Goal: Entertainment & Leisure: Consume media (video, audio)

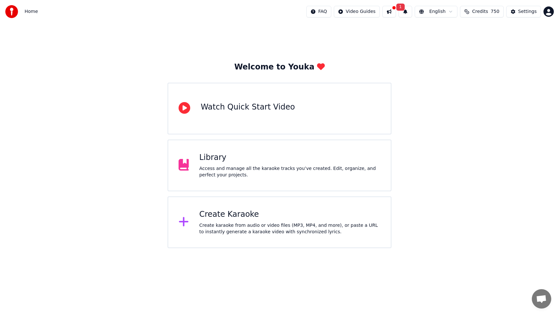
click at [257, 168] on div "Access and manage all the karaoke tracks you’ve created. Edit, organize, and pe…" at bounding box center [289, 172] width 181 height 13
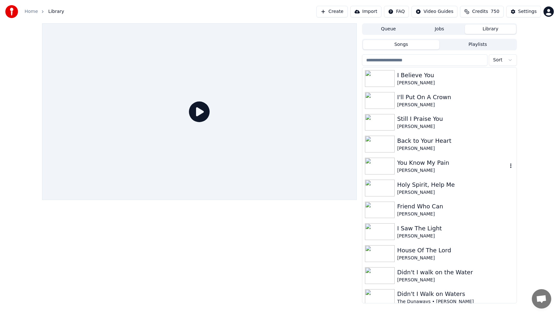
click at [418, 164] on div "You Know My Pain" at bounding box center [452, 162] width 110 height 9
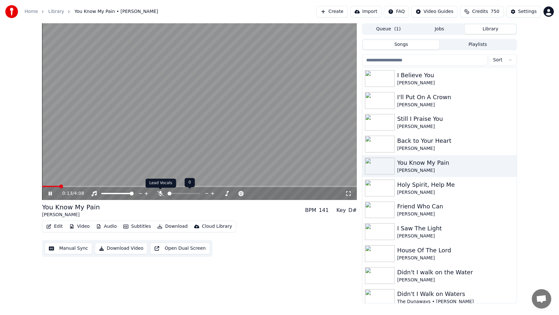
click at [160, 195] on icon at bounding box center [160, 193] width 6 height 5
click at [185, 193] on span at bounding box center [176, 193] width 17 height 1
click at [44, 187] on span at bounding box center [108, 186] width 132 height 1
click at [220, 193] on icon at bounding box center [221, 193] width 6 height 6
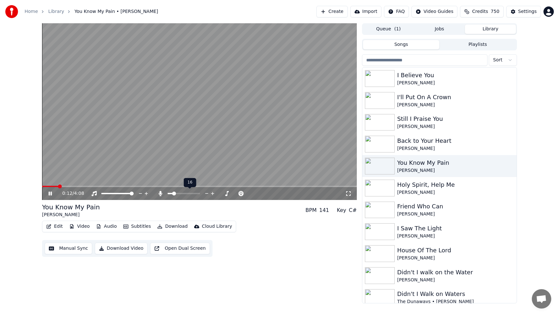
click at [172, 193] on span at bounding box center [170, 193] width 5 height 1
click at [180, 194] on span at bounding box center [184, 193] width 32 height 1
click at [43, 186] on span at bounding box center [42, 186] width 1 height 1
click at [227, 193] on icon at bounding box center [226, 193] width 3 height 3
click at [44, 186] on span at bounding box center [101, 186] width 119 height 1
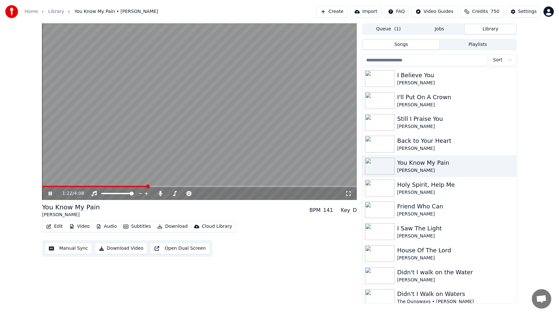
click at [166, 111] on video at bounding box center [199, 111] width 315 height 177
click at [401, 188] on div "Holy Spirit, Help Me" at bounding box center [452, 184] width 110 height 9
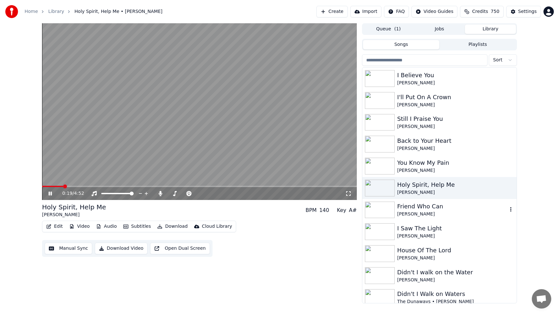
click at [399, 209] on div "Friend Who Can" at bounding box center [452, 206] width 110 height 9
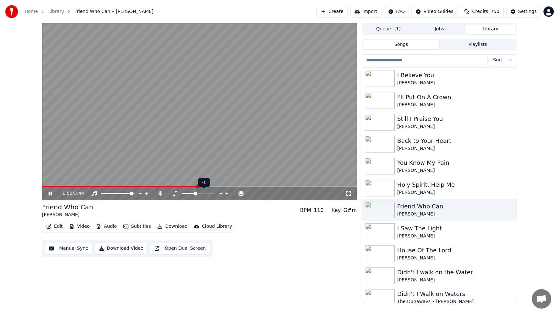
click at [227, 194] on icon at bounding box center [226, 193] width 3 height 3
click at [44, 185] on video at bounding box center [199, 111] width 315 height 177
click at [44, 188] on div "1:56 / 3:44" at bounding box center [199, 193] width 315 height 13
click at [44, 186] on span at bounding box center [43, 186] width 3 height 1
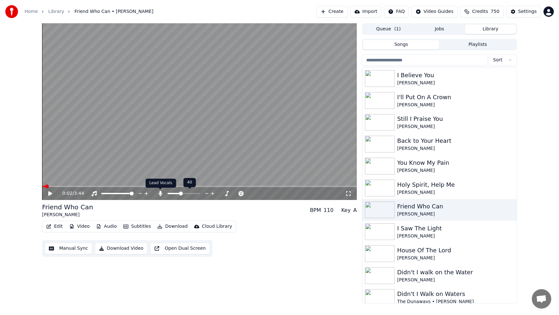
click at [160, 194] on icon at bounding box center [160, 193] width 4 height 5
click at [49, 193] on icon at bounding box center [50, 193] width 4 height 5
click at [226, 193] on icon at bounding box center [227, 193] width 6 height 6
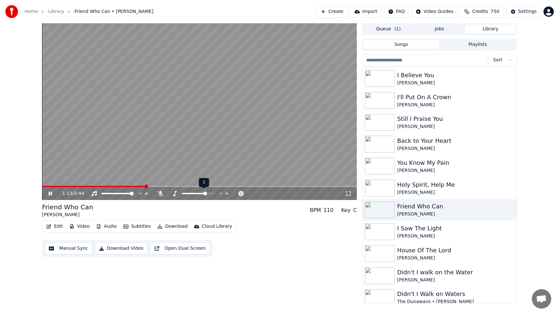
click at [220, 193] on icon at bounding box center [221, 193] width 6 height 6
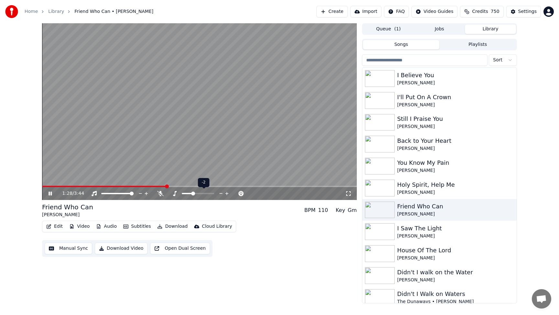
click at [220, 193] on icon at bounding box center [221, 193] width 6 height 6
click at [199, 109] on video at bounding box center [199, 111] width 315 height 177
click at [425, 238] on div "[PERSON_NAME]" at bounding box center [452, 236] width 110 height 6
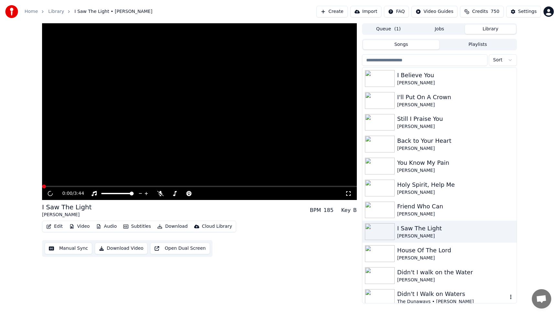
click at [425, 293] on div "Didn't I Walk on Waters" at bounding box center [452, 294] width 110 height 9
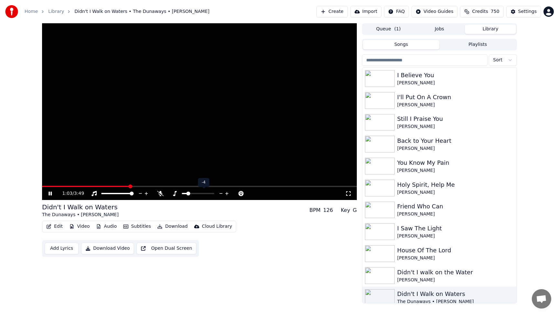
click at [221, 194] on icon at bounding box center [221, 193] width 6 height 6
click at [227, 194] on icon at bounding box center [227, 193] width 6 height 6
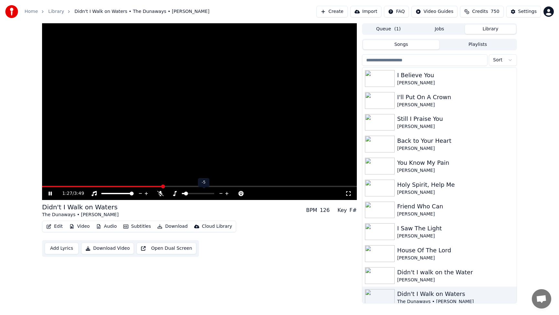
click at [227, 194] on icon at bounding box center [227, 193] width 6 height 6
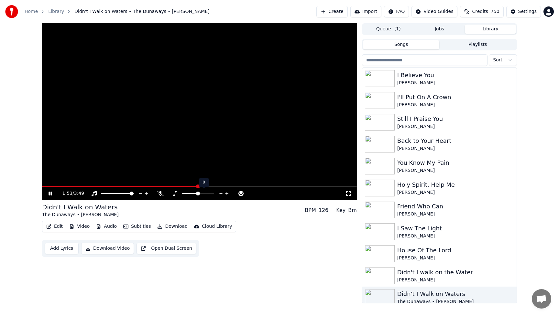
click at [227, 194] on icon at bounding box center [227, 193] width 6 height 6
click at [220, 193] on icon at bounding box center [221, 193] width 6 height 6
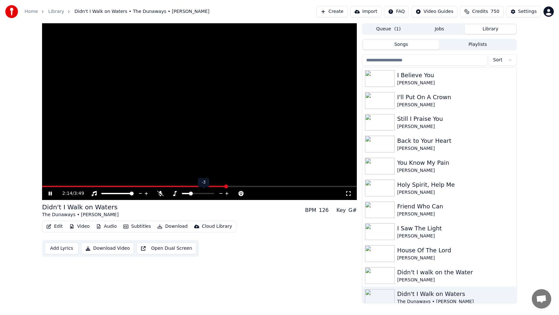
click at [220, 193] on icon at bounding box center [221, 193] width 6 height 6
click at [441, 294] on div "Didn't I Walk on Waters" at bounding box center [452, 294] width 110 height 9
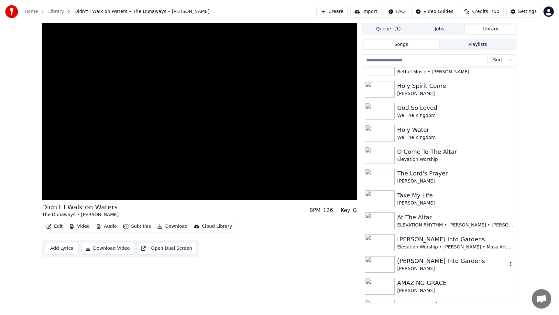
scroll to position [712, 0]
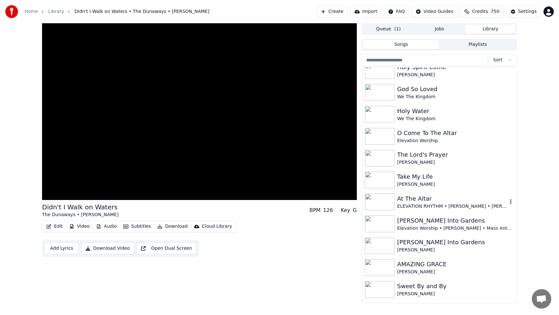
click at [418, 208] on div "ELEVATION RHYTHM • [PERSON_NAME] • [PERSON_NAME]" at bounding box center [452, 206] width 110 height 6
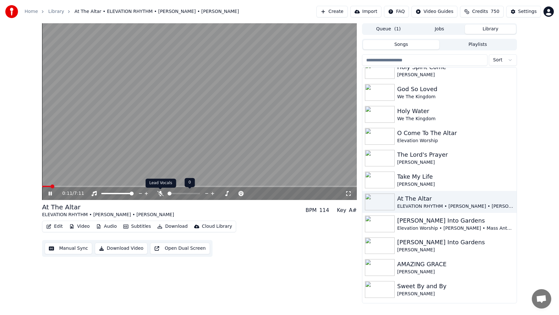
click at [162, 194] on icon at bounding box center [160, 193] width 6 height 5
click at [194, 116] on video at bounding box center [199, 111] width 315 height 177
click at [422, 287] on div "Sweet By and By" at bounding box center [452, 286] width 110 height 9
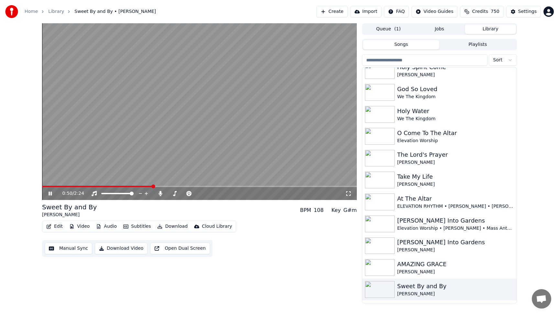
click at [175, 123] on video at bounding box center [199, 111] width 315 height 177
click at [188, 46] on video at bounding box center [199, 111] width 315 height 177
click at [488, 289] on div "Sweet By and By" at bounding box center [452, 286] width 110 height 9
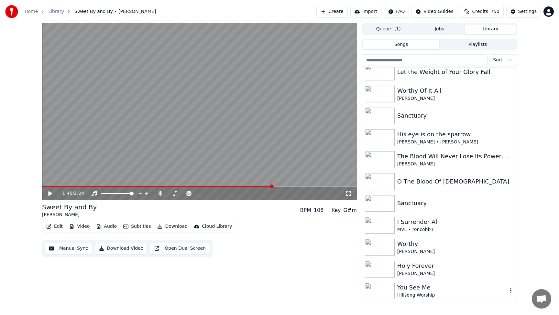
scroll to position [1009, 0]
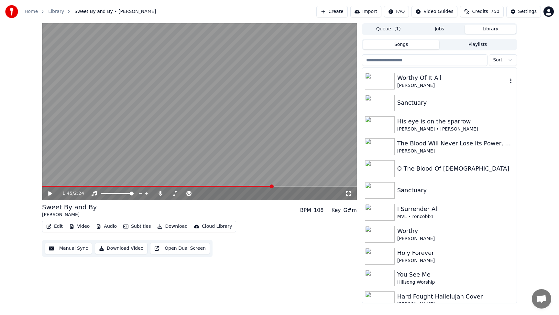
click at [401, 86] on div "[PERSON_NAME]" at bounding box center [452, 85] width 110 height 6
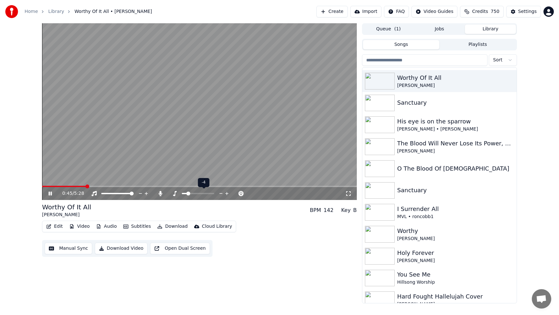
click at [227, 193] on icon at bounding box center [226, 193] width 3 height 3
click at [225, 117] on video at bounding box center [199, 111] width 315 height 177
click at [411, 86] on div "[PERSON_NAME]" at bounding box center [452, 85] width 110 height 6
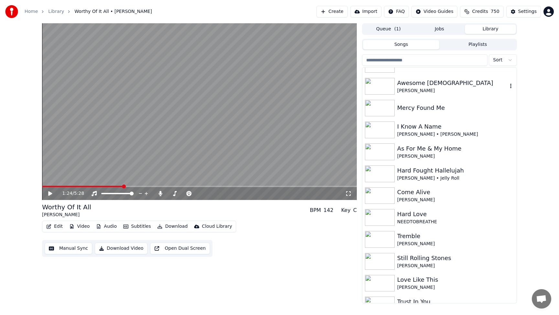
scroll to position [1281, 0]
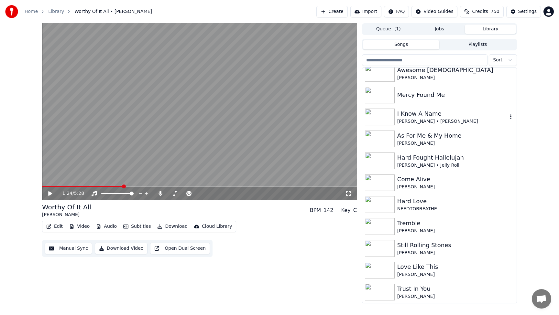
click at [423, 117] on div "I Know A Name" at bounding box center [452, 113] width 110 height 9
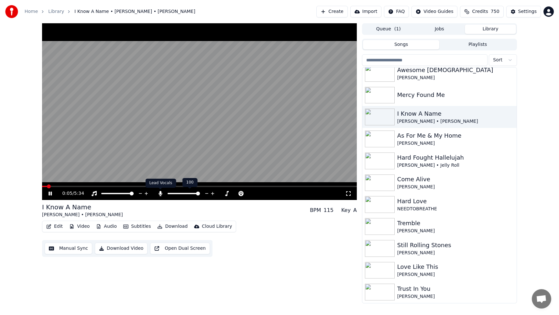
click at [161, 192] on icon at bounding box center [160, 193] width 4 height 5
click at [226, 194] on icon at bounding box center [227, 193] width 6 height 6
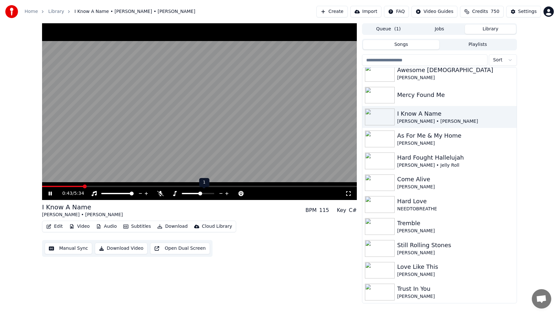
click at [226, 194] on icon at bounding box center [227, 193] width 6 height 6
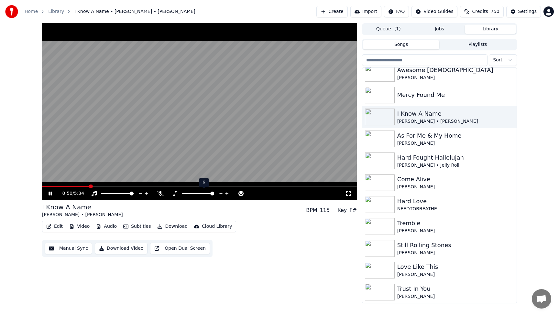
click at [226, 194] on icon at bounding box center [227, 193] width 6 height 6
click at [216, 193] on div at bounding box center [204, 193] width 52 height 6
click at [219, 193] on icon at bounding box center [221, 193] width 6 height 6
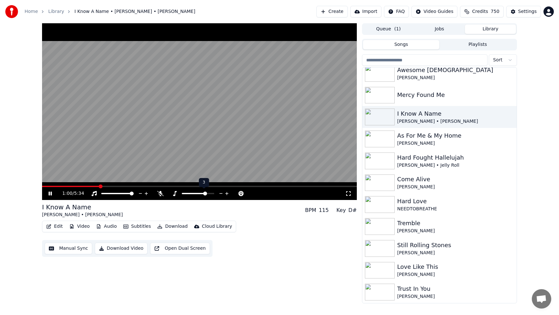
click at [219, 193] on icon at bounding box center [221, 193] width 6 height 6
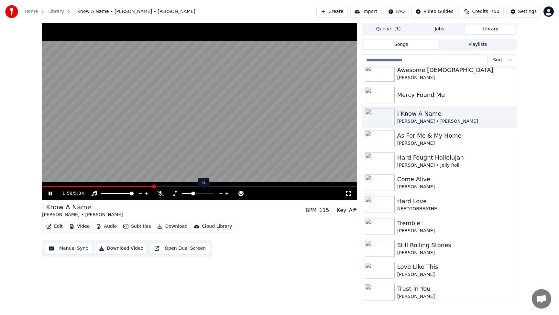
click at [219, 193] on icon at bounding box center [221, 193] width 6 height 6
click at [197, 113] on video at bounding box center [199, 111] width 315 height 177
click at [407, 119] on div "[PERSON_NAME] • [PERSON_NAME]" at bounding box center [452, 121] width 110 height 6
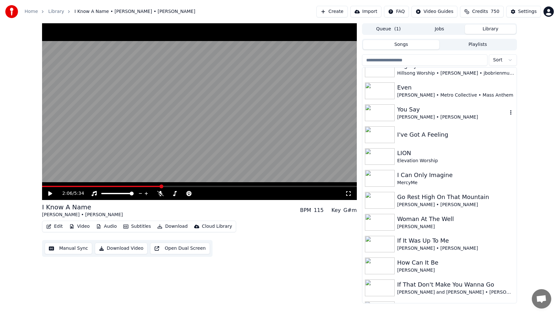
scroll to position [1643, 0]
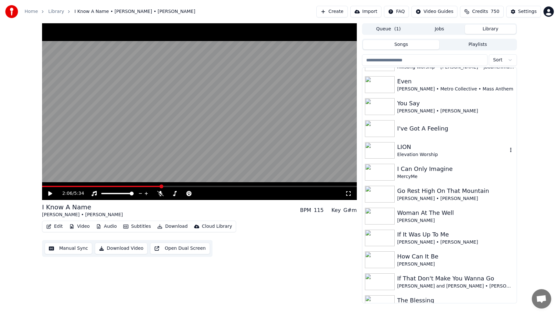
click at [401, 148] on div "LION" at bounding box center [452, 147] width 110 height 9
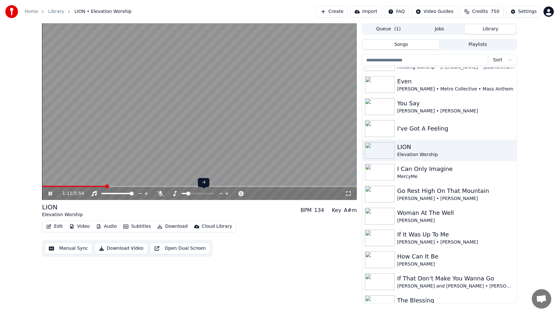
click at [228, 194] on icon at bounding box center [226, 193] width 3 height 3
click at [219, 193] on icon at bounding box center [221, 193] width 6 height 6
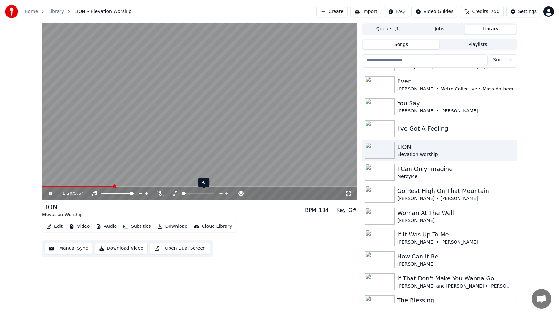
click at [219, 193] on icon at bounding box center [221, 193] width 6 height 6
click at [226, 193] on icon at bounding box center [227, 193] width 6 height 6
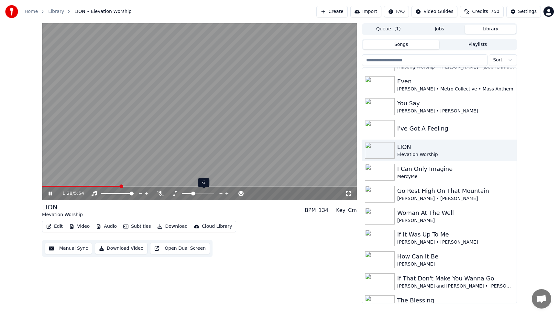
click at [226, 193] on icon at bounding box center [227, 193] width 6 height 6
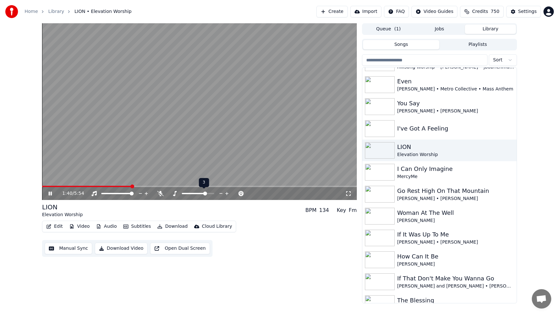
click at [219, 193] on icon at bounding box center [221, 193] width 6 height 6
click at [421, 60] on input "search" at bounding box center [424, 60] width 125 height 12
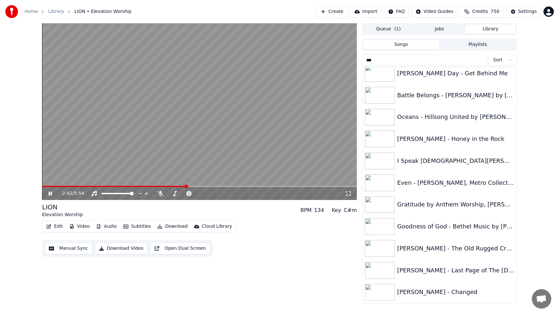
scroll to position [181, 0]
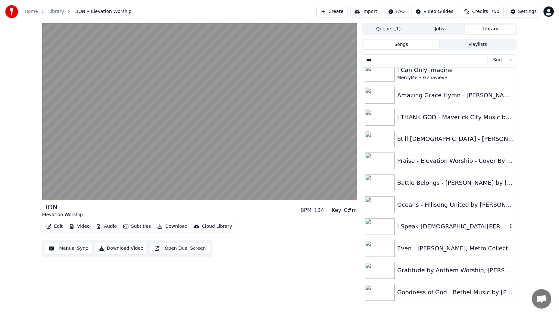
type input "***"
click at [438, 227] on div "I Speak [DEMOGRAPHIC_DATA][PERSON_NAME] cover by [PERSON_NAME] | Anthem Worship…" at bounding box center [452, 226] width 110 height 9
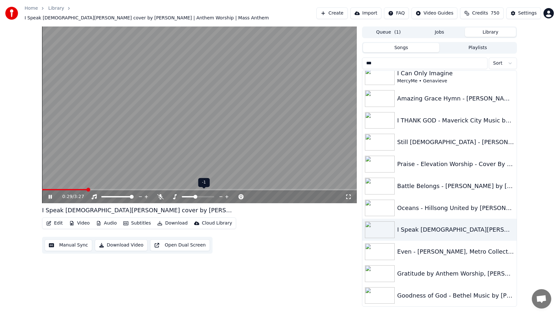
click at [220, 194] on icon at bounding box center [221, 197] width 6 height 6
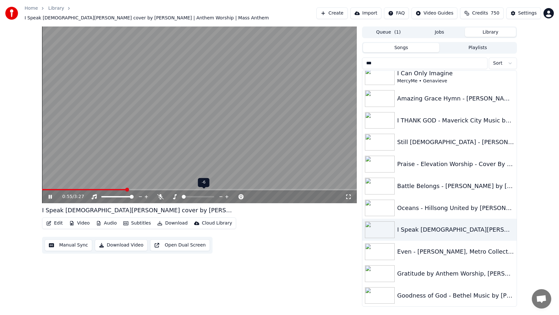
click at [226, 194] on icon at bounding box center [227, 197] width 6 height 6
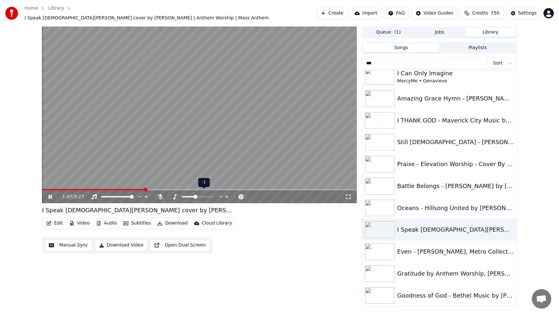
click at [226, 194] on icon at bounding box center [227, 197] width 6 height 6
click at [43, 189] on span at bounding box center [43, 189] width 2 height 1
click at [228, 194] on icon at bounding box center [227, 197] width 6 height 6
click at [217, 111] on video at bounding box center [199, 115] width 315 height 177
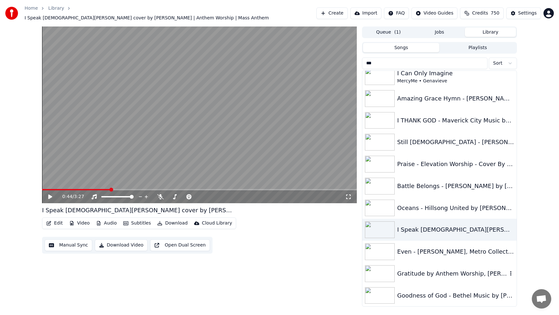
click at [446, 270] on div "Gratitude by Anthem Worship, [PERSON_NAME] & Mass Anthem" at bounding box center [452, 273] width 110 height 9
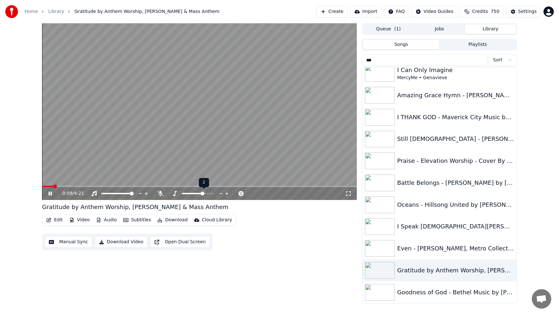
click at [222, 194] on icon at bounding box center [221, 193] width 6 height 6
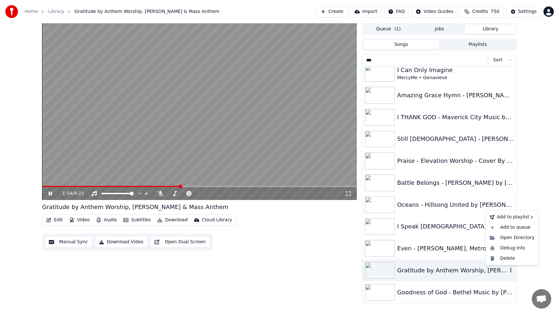
click at [512, 271] on icon "button" at bounding box center [510, 270] width 6 height 5
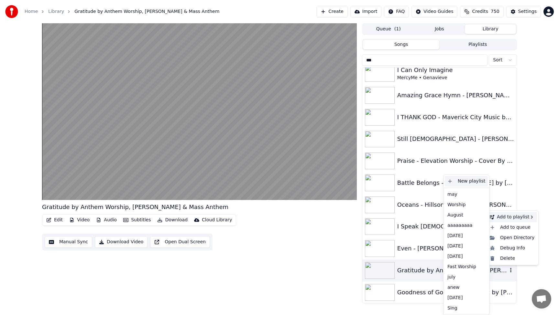
click at [461, 180] on div "New playlist" at bounding box center [466, 181] width 43 height 10
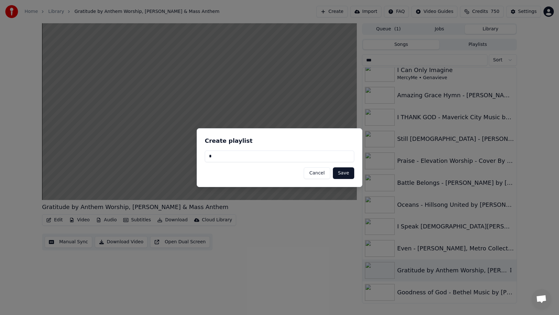
type input "*"
click at [337, 178] on button "Save" at bounding box center [343, 174] width 21 height 12
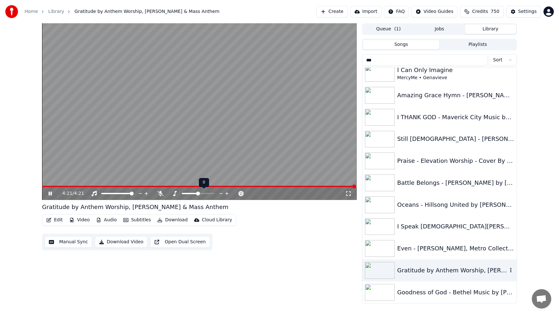
click at [222, 192] on icon at bounding box center [221, 193] width 6 height 6
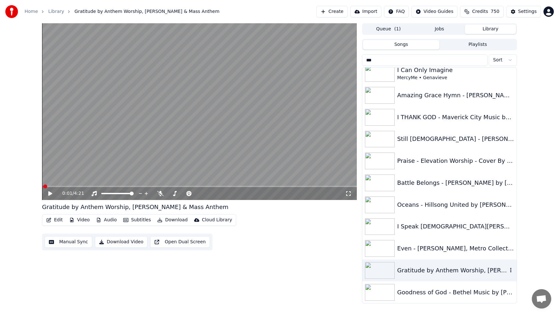
click at [43, 186] on span at bounding box center [42, 186] width 1 height 1
click at [50, 195] on icon at bounding box center [50, 193] width 4 height 5
click at [227, 194] on icon at bounding box center [226, 193] width 3 height 3
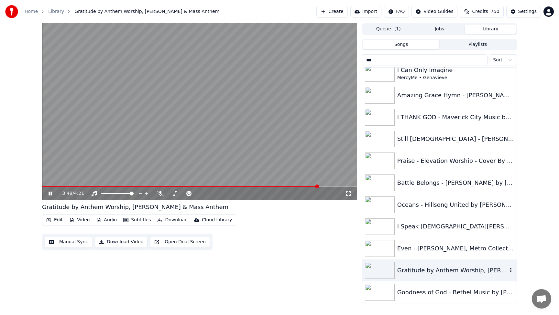
click at [179, 221] on button "Download" at bounding box center [173, 220] width 36 height 9
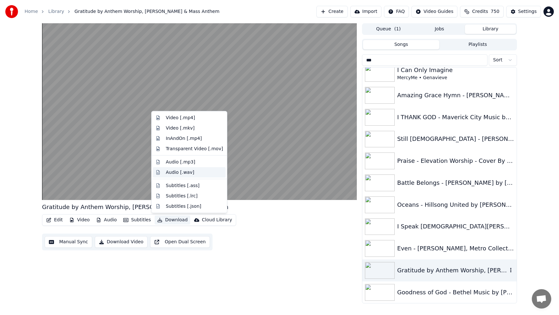
click at [187, 173] on div "Audio [.wav]" at bounding box center [180, 172] width 28 height 6
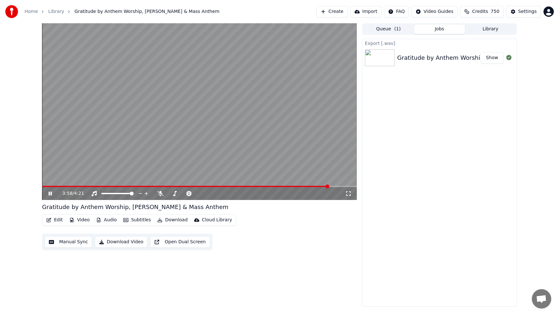
click at [494, 61] on button "Show" at bounding box center [491, 58] width 23 height 12
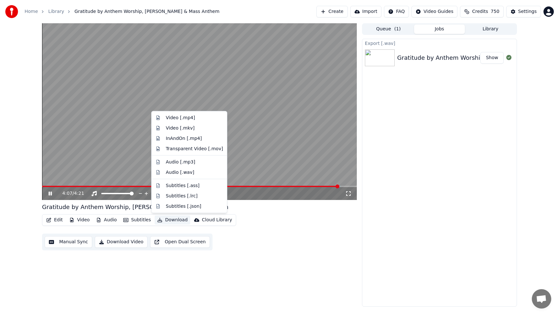
click at [172, 222] on button "Download" at bounding box center [173, 220] width 36 height 9
click at [177, 171] on div "Audio [.wav]" at bounding box center [180, 172] width 28 height 6
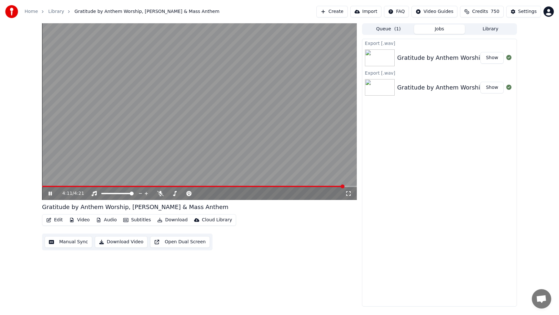
click at [493, 58] on button "Show" at bounding box center [491, 58] width 23 height 12
click at [483, 25] on button "Library" at bounding box center [490, 29] width 51 height 9
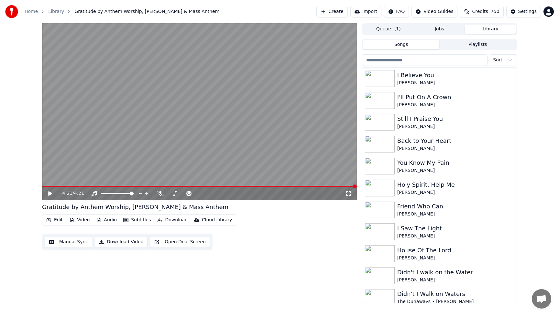
click at [417, 62] on input "search" at bounding box center [424, 60] width 125 height 12
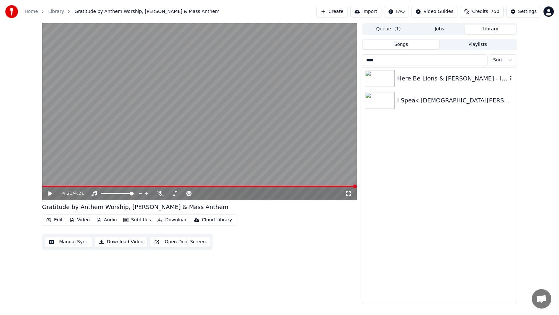
type input "****"
click at [438, 78] on div "Here Be Lions & [PERSON_NAME] - I Speak [DEMOGRAPHIC_DATA]" at bounding box center [452, 78] width 110 height 9
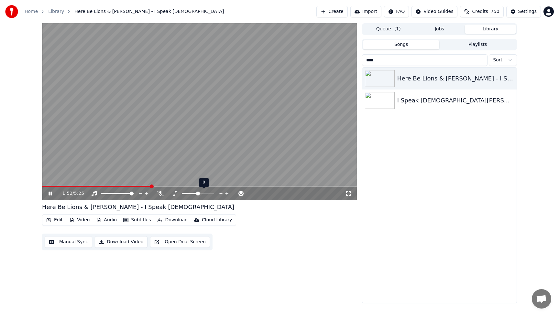
click at [220, 194] on icon at bounding box center [220, 193] width 3 height 1
click at [228, 194] on icon at bounding box center [226, 193] width 3 height 3
click at [43, 186] on span at bounding box center [190, 186] width 297 height 1
click at [227, 194] on icon at bounding box center [226, 193] width 3 height 3
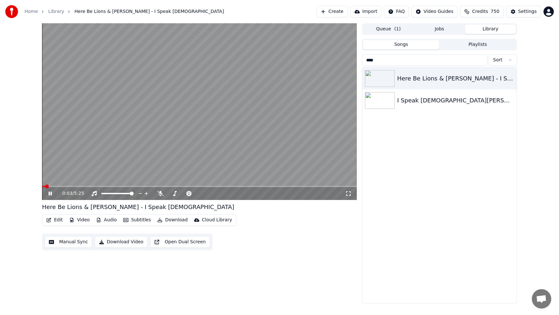
click at [45, 186] on span at bounding box center [43, 186] width 3 height 1
click at [220, 195] on icon at bounding box center [221, 193] width 6 height 6
click at [176, 221] on button "Download" at bounding box center [173, 220] width 36 height 9
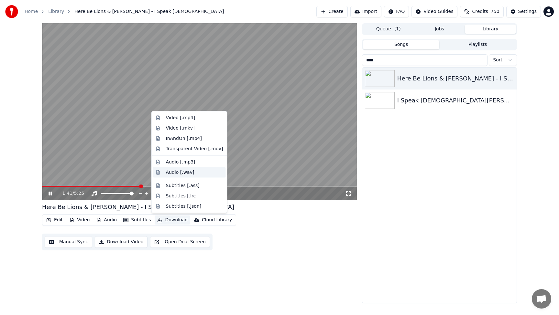
click at [181, 173] on div "Audio [.wav]" at bounding box center [180, 172] width 28 height 6
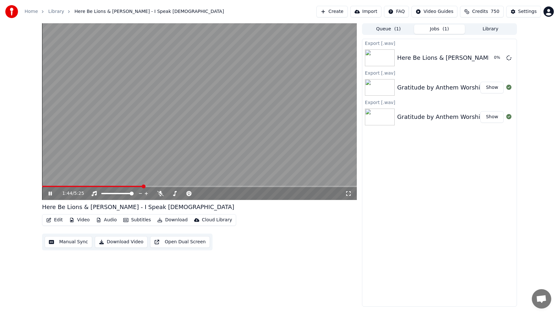
click at [485, 27] on button "Library" at bounding box center [490, 29] width 51 height 9
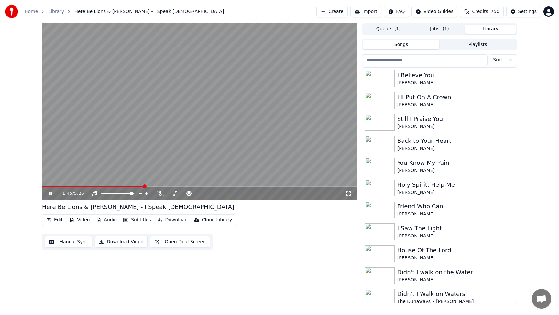
click at [177, 141] on video at bounding box center [199, 111] width 315 height 177
click at [435, 61] on input "search" at bounding box center [424, 60] width 125 height 12
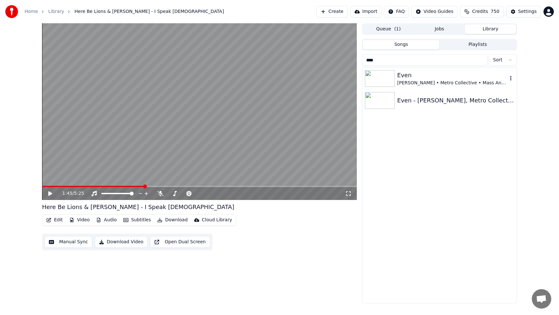
type input "****"
click at [459, 83] on div "[PERSON_NAME] • Metro Collective • Mass Anthem" at bounding box center [452, 83] width 110 height 6
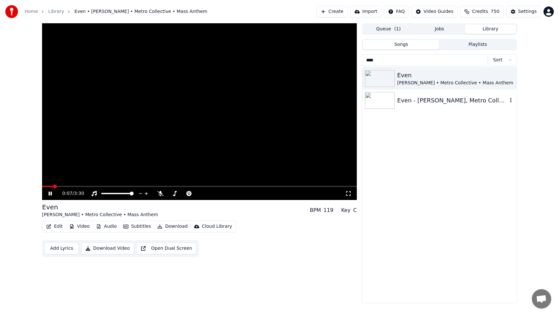
click at [457, 104] on div "Even - [PERSON_NAME], Metro Collective, Mass Anthem" at bounding box center [452, 100] width 110 height 9
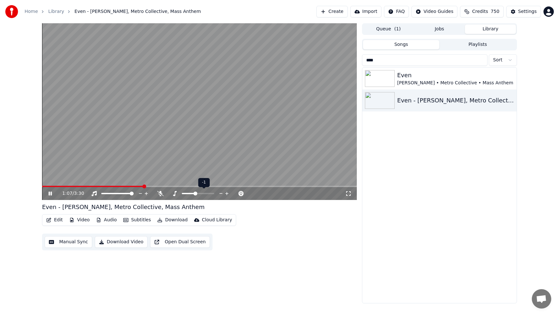
click at [221, 193] on icon at bounding box center [220, 193] width 3 height 1
click at [221, 195] on icon at bounding box center [221, 193] width 6 height 6
click at [227, 195] on icon at bounding box center [227, 193] width 6 height 6
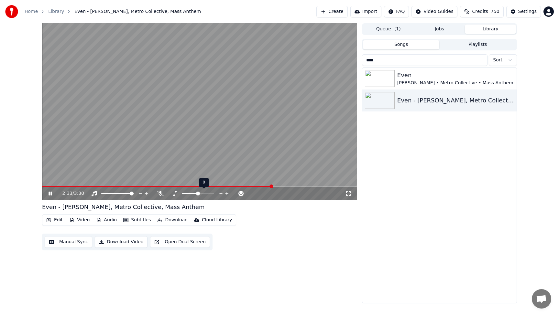
click at [221, 193] on icon at bounding box center [221, 193] width 6 height 6
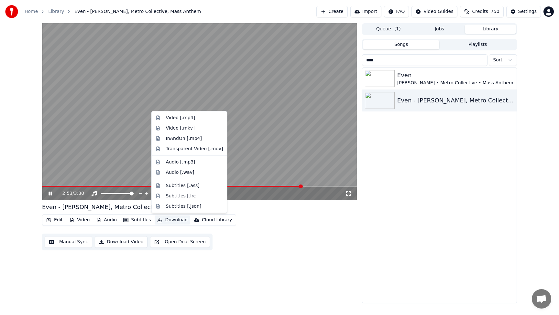
click at [171, 220] on button "Download" at bounding box center [173, 220] width 36 height 9
click at [172, 173] on div "Audio [.wav]" at bounding box center [180, 172] width 28 height 6
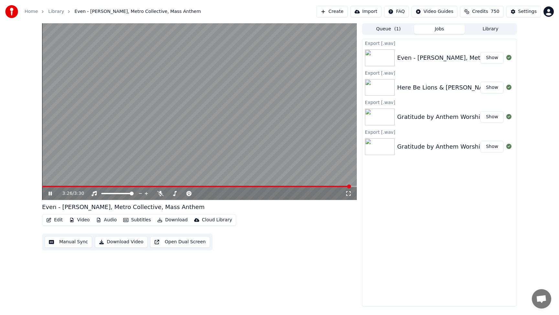
click at [297, 72] on video at bounding box center [199, 111] width 315 height 177
click at [493, 59] on button "Show" at bounding box center [491, 58] width 23 height 12
click at [494, 89] on button "Show" at bounding box center [491, 88] width 23 height 12
click at [492, 121] on button "Show" at bounding box center [491, 117] width 23 height 12
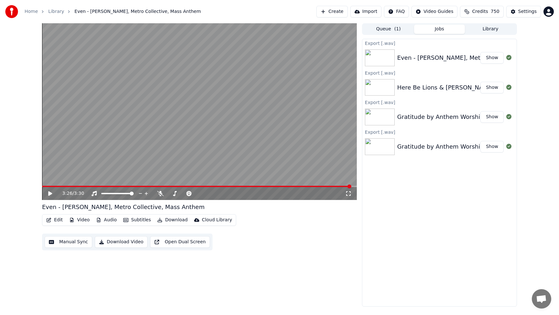
click at [489, 29] on button "Library" at bounding box center [490, 29] width 51 height 9
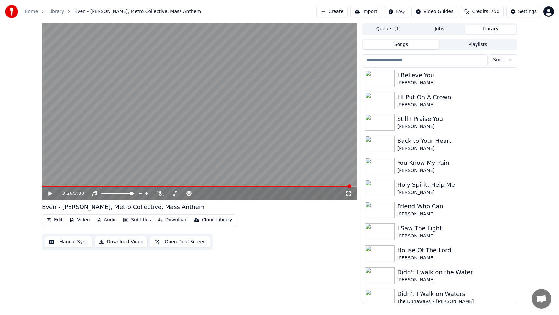
click at [446, 61] on input "search" at bounding box center [424, 60] width 125 height 12
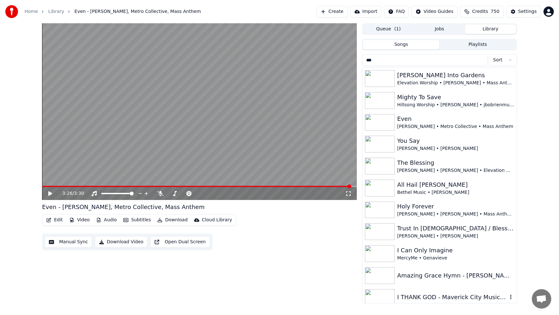
type input "***"
click at [431, 297] on div "I THANK GOD - Maverick City Music by [PERSON_NAME] LYRICS" at bounding box center [452, 297] width 110 height 9
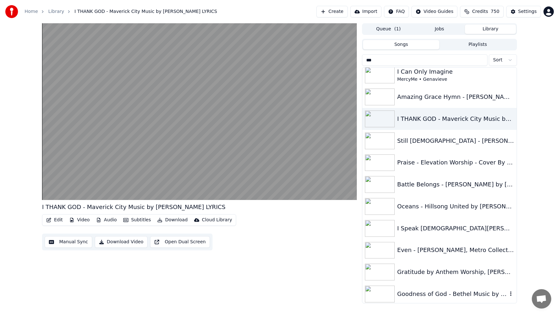
scroll to position [181, 0]
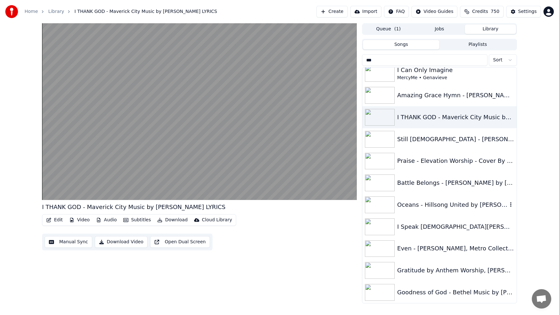
click at [425, 204] on div "Oceans - Hillsong United by [PERSON_NAME] | Collab w/ Anthem Worship + @MassAnt…" at bounding box center [452, 205] width 110 height 9
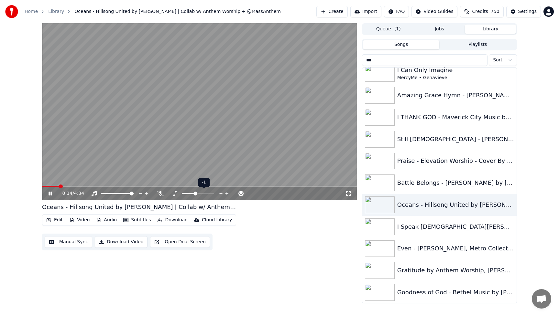
click at [222, 194] on icon at bounding box center [221, 193] width 6 height 6
click at [227, 192] on icon at bounding box center [227, 193] width 6 height 6
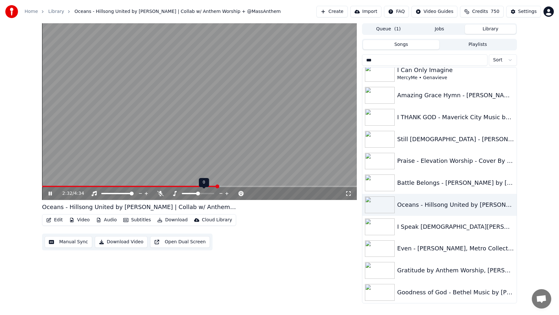
click at [227, 192] on icon at bounding box center [227, 193] width 6 height 6
click at [44, 185] on video at bounding box center [199, 111] width 315 height 177
click at [44, 186] on span at bounding box center [139, 186] width 194 height 1
click at [49, 194] on icon at bounding box center [50, 193] width 4 height 5
click at [219, 194] on icon at bounding box center [221, 193] width 6 height 6
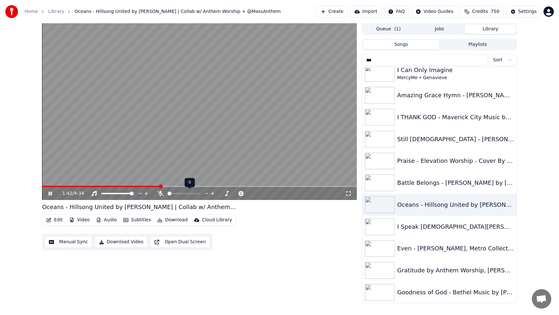
click at [207, 194] on icon at bounding box center [207, 193] width 6 height 6
click at [131, 187] on span at bounding box center [102, 186] width 120 height 1
click at [219, 194] on icon at bounding box center [221, 193] width 6 height 6
click at [226, 194] on icon at bounding box center [226, 193] width 3 height 3
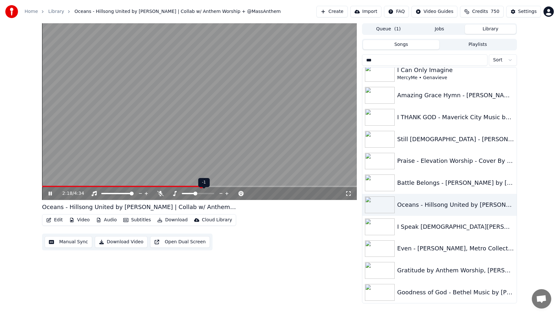
click at [226, 194] on icon at bounding box center [226, 193] width 3 height 3
click at [44, 186] on span at bounding box center [43, 186] width 2 height 1
click at [133, 114] on video at bounding box center [199, 111] width 315 height 177
click at [43, 186] on span at bounding box center [42, 186] width 1 height 1
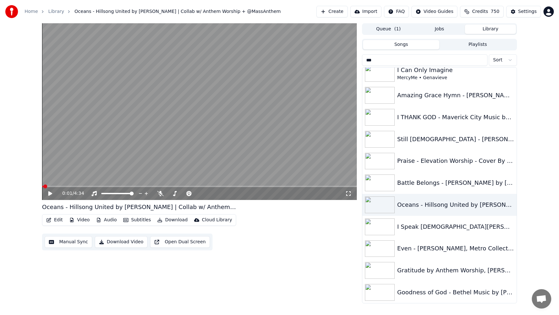
click at [50, 192] on icon at bounding box center [50, 193] width 4 height 5
click at [51, 194] on icon at bounding box center [50, 194] width 3 height 4
click at [174, 195] on icon at bounding box center [175, 193] width 4 height 5
click at [175, 194] on icon at bounding box center [174, 193] width 6 height 5
click at [227, 193] on icon at bounding box center [226, 193] width 3 height 3
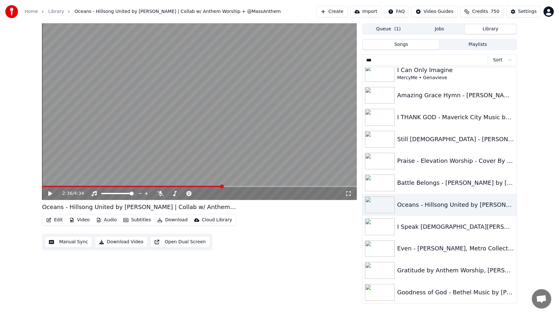
click at [44, 186] on span at bounding box center [132, 186] width 180 height 1
click at [49, 193] on icon at bounding box center [50, 193] width 4 height 5
click at [169, 220] on button "Download" at bounding box center [173, 220] width 36 height 9
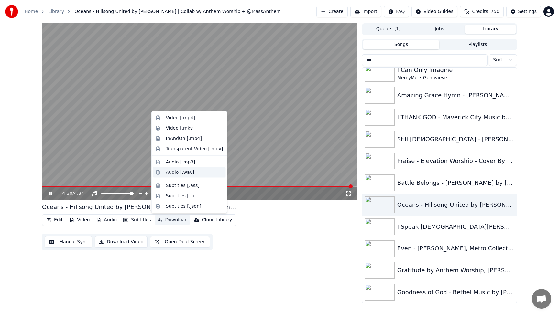
click at [175, 171] on div "Audio [.wav]" at bounding box center [180, 172] width 28 height 6
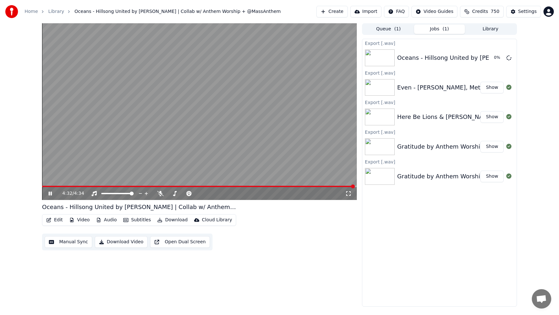
click at [487, 27] on button "Library" at bounding box center [490, 29] width 51 height 9
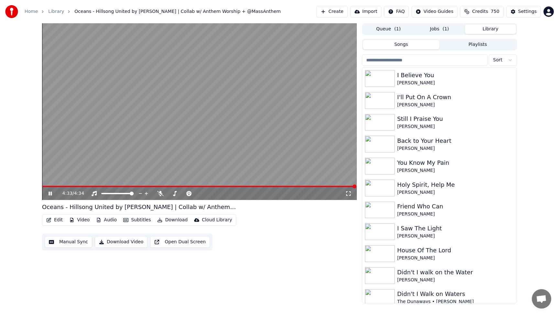
click at [440, 62] on input "search" at bounding box center [424, 60] width 125 height 12
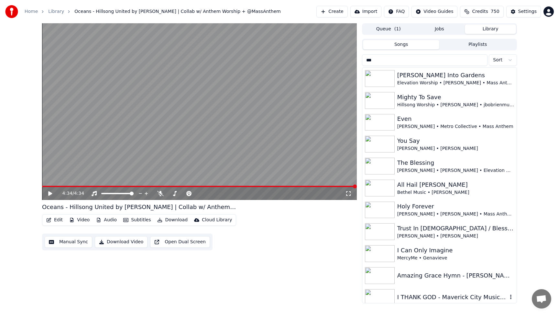
type input "***"
click at [481, 294] on div "I THANK GOD - Maverick City Music by [PERSON_NAME] LYRICS" at bounding box center [452, 297] width 110 height 9
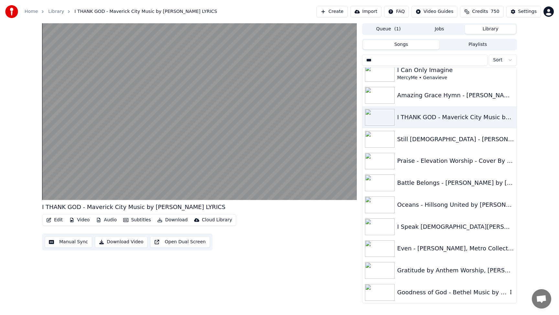
scroll to position [181, 0]
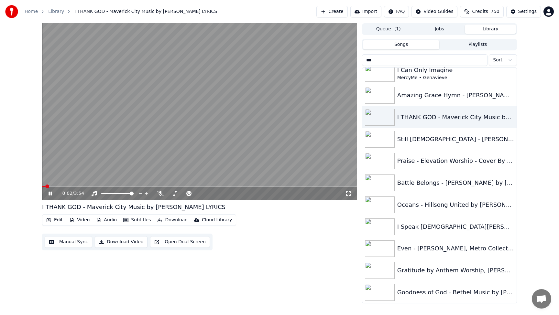
click at [292, 129] on video at bounding box center [199, 111] width 315 height 177
click at [420, 294] on div "Goodness of God - Bethel Music by [PERSON_NAME]" at bounding box center [452, 292] width 110 height 9
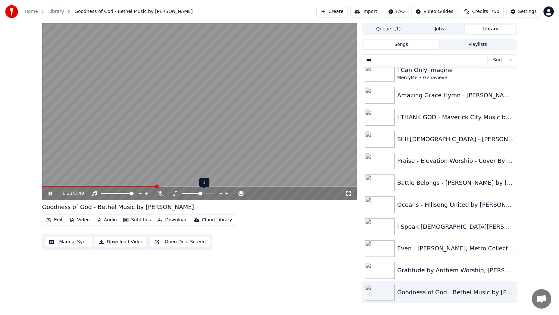
click at [220, 193] on icon at bounding box center [221, 193] width 6 height 6
click at [212, 113] on video at bounding box center [199, 111] width 315 height 177
click at [45, 187] on span at bounding box center [191, 186] width 299 height 1
click at [42, 185] on span at bounding box center [44, 187] width 4 height 4
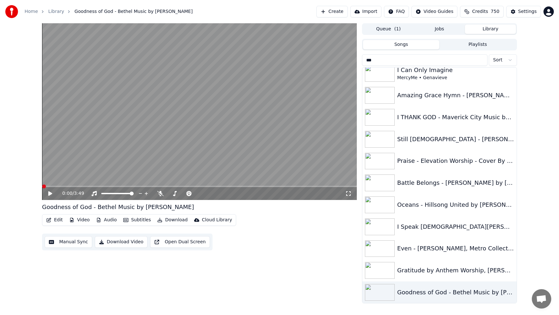
click at [50, 194] on icon at bounding box center [50, 193] width 4 height 5
click at [220, 192] on icon at bounding box center [221, 193] width 6 height 6
click at [221, 193] on icon at bounding box center [221, 193] width 6 height 6
click at [228, 194] on icon at bounding box center [227, 193] width 6 height 6
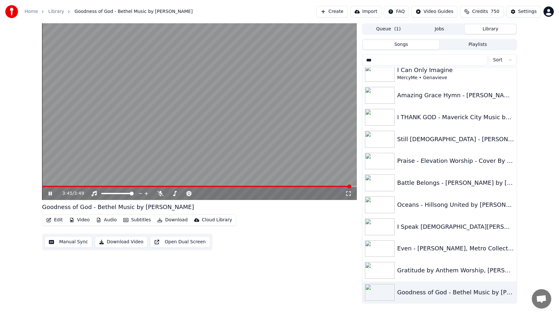
click at [43, 186] on span at bounding box center [196, 186] width 309 height 1
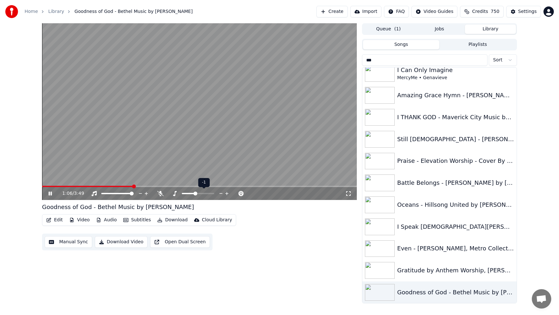
click at [226, 193] on icon at bounding box center [226, 193] width 3 height 3
click at [222, 118] on video at bounding box center [199, 111] width 315 height 177
click at [406, 166] on div "Praise - Elevation Worship - Cover By [PERSON_NAME]" at bounding box center [439, 161] width 154 height 22
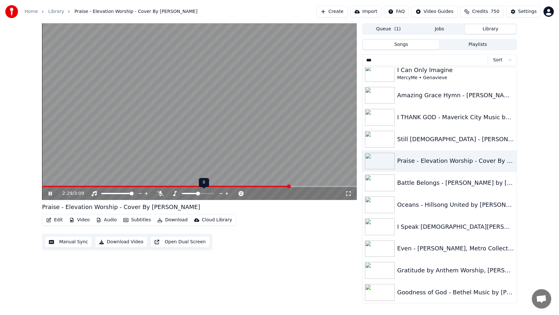
click at [221, 192] on icon at bounding box center [221, 193] width 6 height 6
click at [44, 187] on span at bounding box center [198, 186] width 313 height 1
click at [227, 193] on icon at bounding box center [226, 193] width 3 height 3
click at [219, 193] on icon at bounding box center [221, 193] width 6 height 6
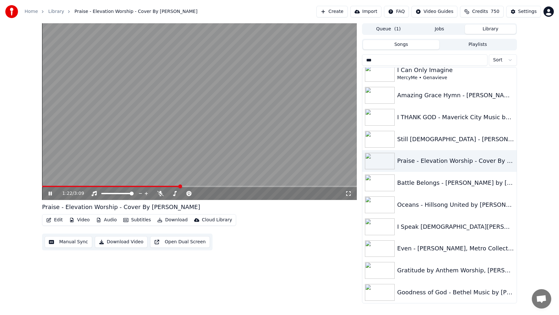
click at [43, 186] on span at bounding box center [111, 186] width 138 height 1
click at [219, 194] on icon at bounding box center [221, 193] width 6 height 6
click at [44, 185] on video at bounding box center [199, 111] width 315 height 177
click at [44, 187] on div "1:35 / 3:09" at bounding box center [199, 193] width 315 height 13
click at [44, 186] on span at bounding box center [121, 186] width 159 height 1
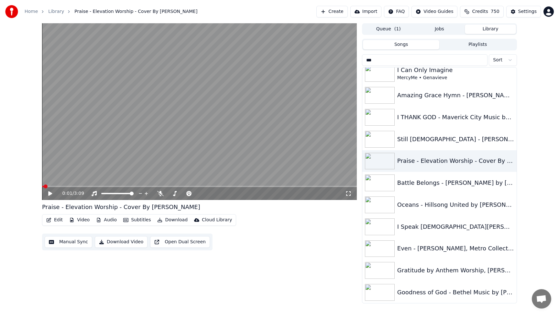
click at [49, 197] on div "0:01 / 3:09" at bounding box center [200, 193] width 310 height 6
click at [49, 194] on icon at bounding box center [50, 193] width 4 height 5
click at [221, 193] on icon at bounding box center [221, 193] width 6 height 6
click at [226, 192] on icon at bounding box center [226, 193] width 3 height 3
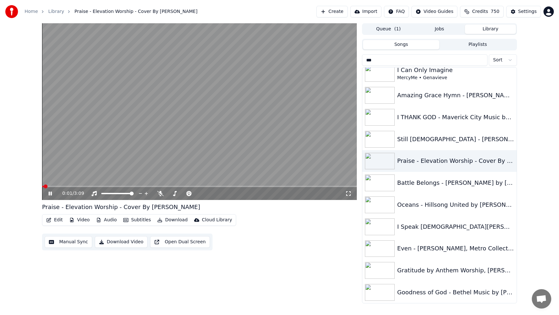
click at [43, 187] on span at bounding box center [43, 186] width 2 height 1
click at [234, 194] on icon at bounding box center [235, 193] width 6 height 6
click at [227, 194] on icon at bounding box center [226, 193] width 3 height 3
click at [222, 194] on icon at bounding box center [221, 193] width 6 height 6
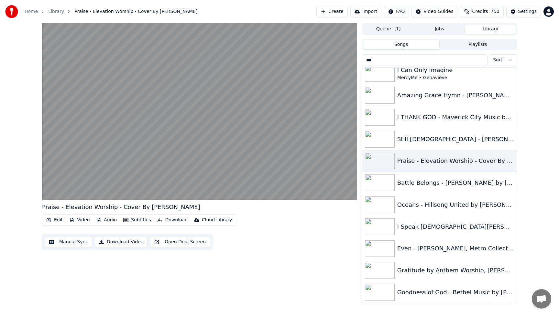
click at [169, 222] on button "Download" at bounding box center [173, 220] width 36 height 9
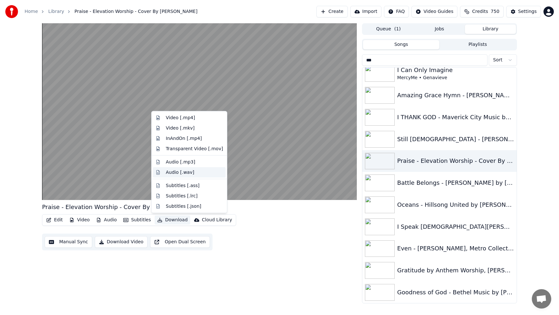
click at [176, 173] on div "Audio [.wav]" at bounding box center [180, 172] width 28 height 6
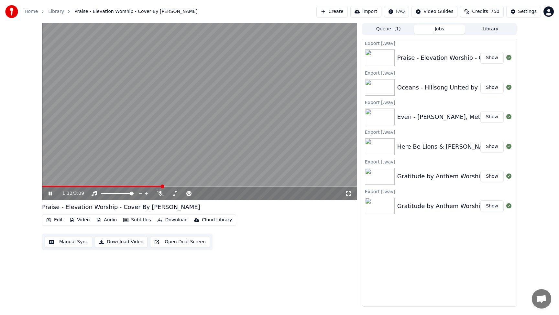
click at [216, 89] on video at bounding box center [199, 111] width 315 height 177
click at [494, 59] on button "Show" at bounding box center [491, 58] width 23 height 12
click at [493, 87] on button "Show" at bounding box center [491, 88] width 23 height 12
click at [492, 34] on div "Queue ( 1 ) Jobs Library" at bounding box center [439, 29] width 155 height 12
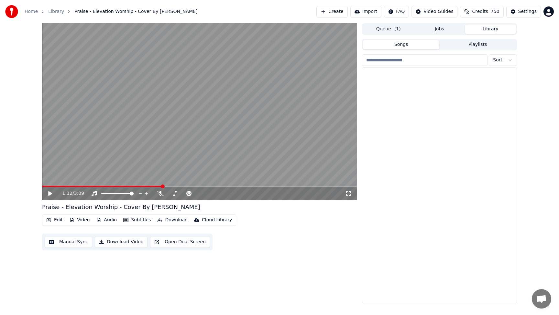
click at [489, 31] on button "Library" at bounding box center [490, 29] width 51 height 9
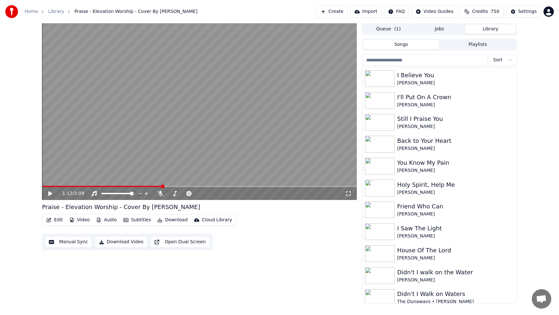
click at [504, 59] on html "Home Library Praise - Elevation Worship - Cover By [PERSON_NAME] Create Import …" at bounding box center [279, 157] width 559 height 315
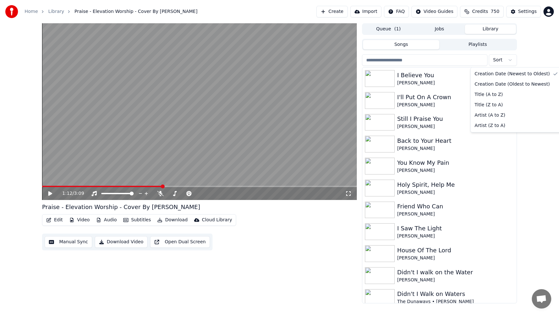
click at [413, 58] on html "Home Library Praise - Elevation Worship - Cover By [PERSON_NAME] Create Import …" at bounding box center [279, 157] width 559 height 315
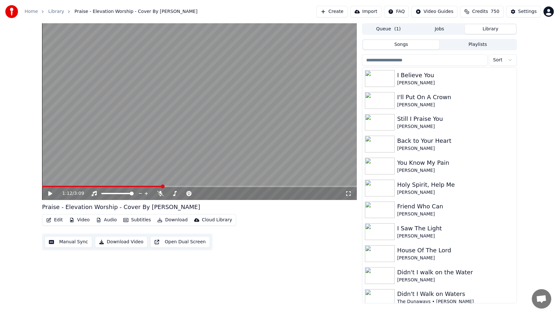
click at [413, 58] on input "search" at bounding box center [424, 60] width 125 height 12
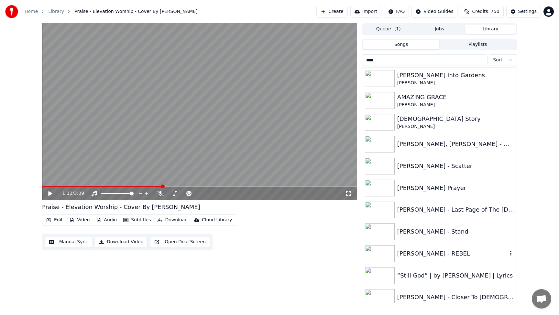
type input "****"
click at [451, 252] on div "[PERSON_NAME] - REBEL" at bounding box center [452, 253] width 110 height 9
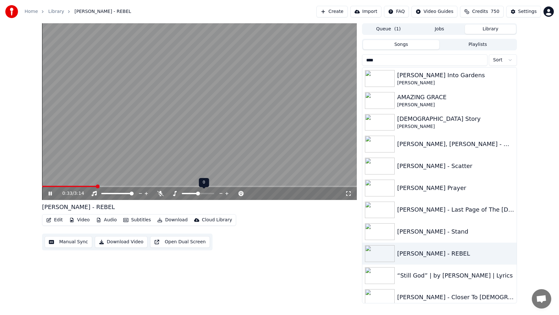
click at [223, 194] on icon at bounding box center [221, 193] width 6 height 6
click at [227, 194] on icon at bounding box center [226, 193] width 3 height 3
click at [442, 149] on div "[PERSON_NAME], [PERSON_NAME] - Me on Your Mind ft. [PERSON_NAME]" at bounding box center [439, 144] width 154 height 22
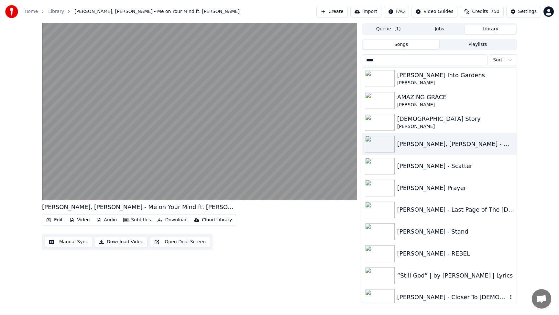
click at [434, 299] on div "[PERSON_NAME] - Closer To [DEMOGRAPHIC_DATA]" at bounding box center [452, 297] width 110 height 9
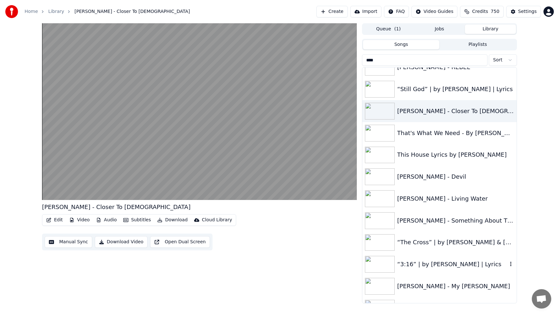
scroll to position [203, 0]
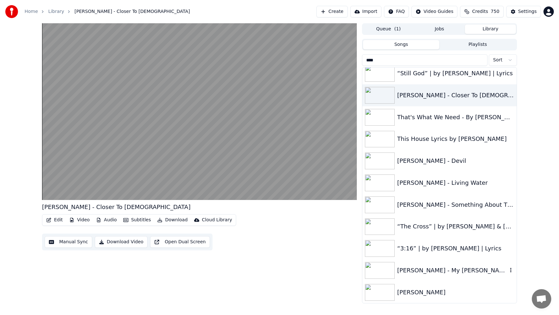
click at [440, 276] on div "[PERSON_NAME] - My [PERSON_NAME]" at bounding box center [439, 271] width 154 height 22
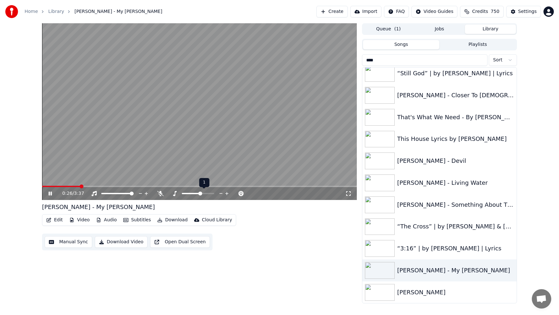
click at [220, 191] on icon at bounding box center [221, 193] width 6 height 6
click at [43, 186] on span at bounding box center [72, 186] width 61 height 1
click at [221, 193] on icon at bounding box center [221, 193] width 6 height 6
click at [221, 136] on video at bounding box center [199, 111] width 315 height 177
click at [227, 192] on icon at bounding box center [227, 193] width 6 height 6
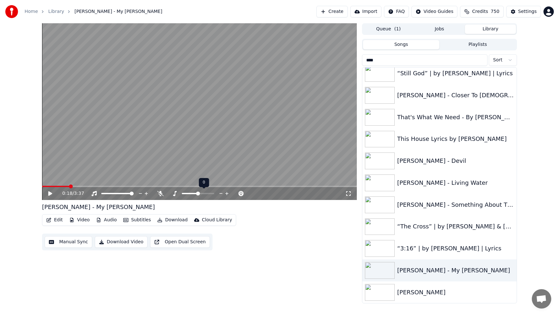
click at [227, 192] on icon at bounding box center [227, 193] width 6 height 6
click at [43, 186] on span at bounding box center [55, 186] width 27 height 1
click at [49, 193] on icon at bounding box center [50, 193] width 4 height 5
click at [227, 192] on icon at bounding box center [227, 193] width 6 height 6
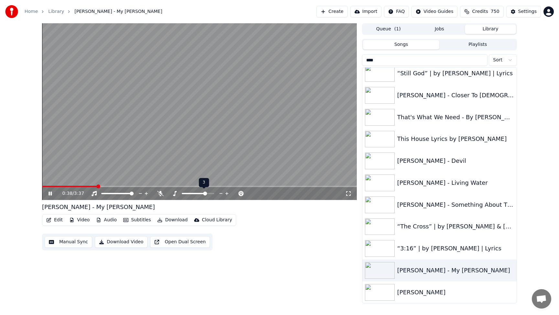
click at [221, 192] on icon at bounding box center [221, 193] width 6 height 6
click at [174, 220] on button "Download" at bounding box center [173, 220] width 36 height 9
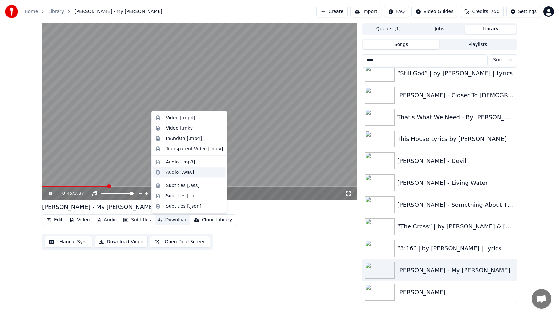
click at [177, 173] on div "Audio [.wav]" at bounding box center [180, 172] width 28 height 6
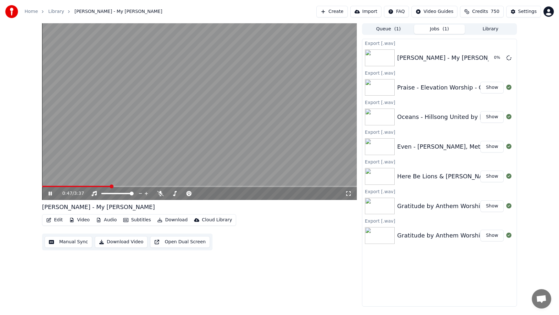
click at [487, 30] on button "Library" at bounding box center [490, 29] width 51 height 9
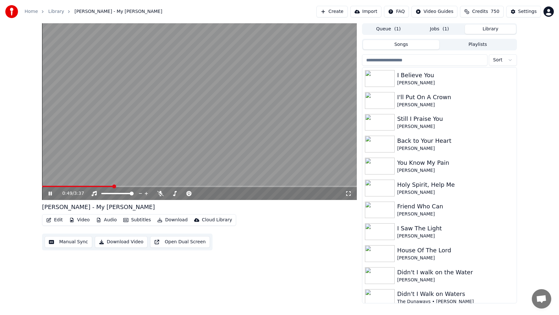
click at [418, 60] on input "search" at bounding box center [424, 60] width 125 height 12
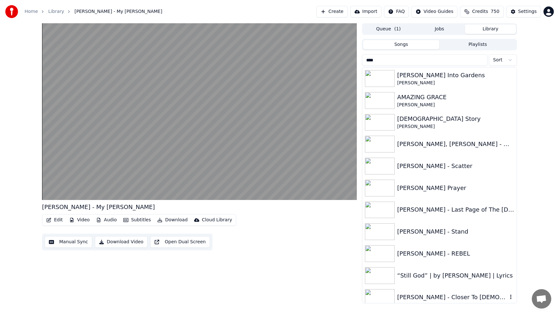
type input "****"
click at [427, 295] on div "[PERSON_NAME] - Closer To [DEMOGRAPHIC_DATA]" at bounding box center [452, 297] width 110 height 9
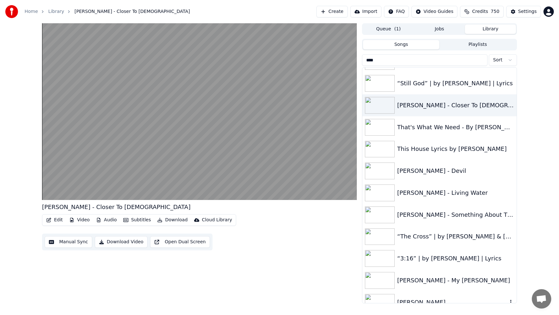
scroll to position [203, 0]
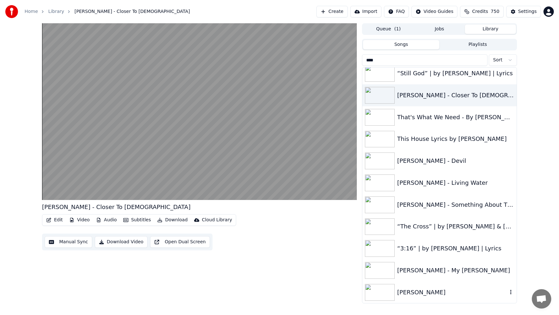
click at [427, 295] on div "[PERSON_NAME]" at bounding box center [452, 292] width 110 height 9
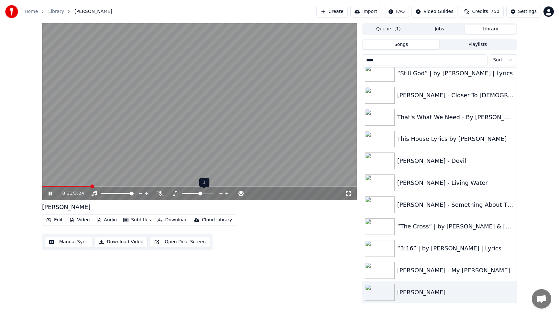
click at [226, 192] on icon at bounding box center [227, 193] width 6 height 6
click at [219, 193] on icon at bounding box center [221, 193] width 6 height 6
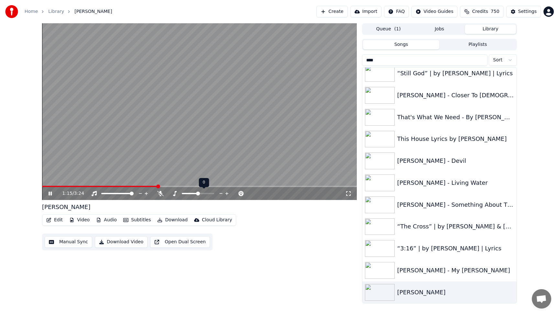
click at [219, 193] on icon at bounding box center [221, 193] width 6 height 6
click at [226, 193] on icon at bounding box center [227, 193] width 6 height 6
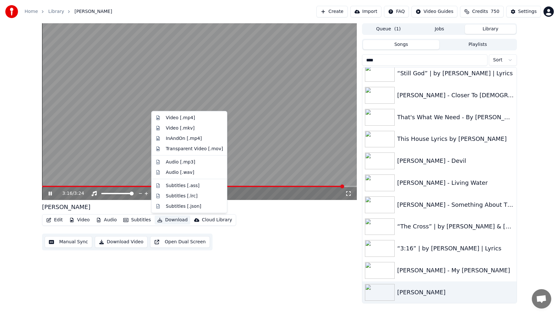
click at [175, 222] on button "Download" at bounding box center [173, 220] width 36 height 9
click at [184, 171] on div "Audio [.wav]" at bounding box center [180, 172] width 28 height 6
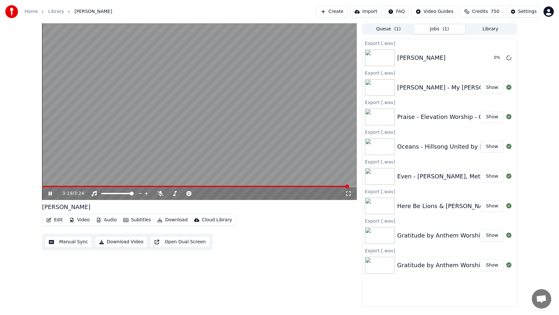
click at [493, 27] on button "Library" at bounding box center [490, 29] width 51 height 9
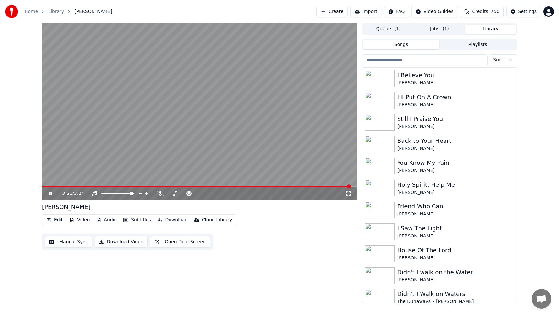
click at [409, 60] on input "search" at bounding box center [424, 60] width 125 height 12
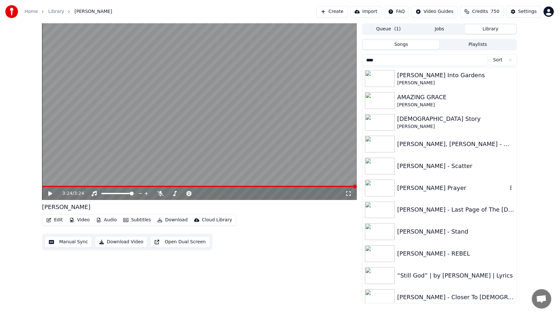
type input "****"
click at [454, 190] on div "[PERSON_NAME] Prayer" at bounding box center [452, 188] width 110 height 9
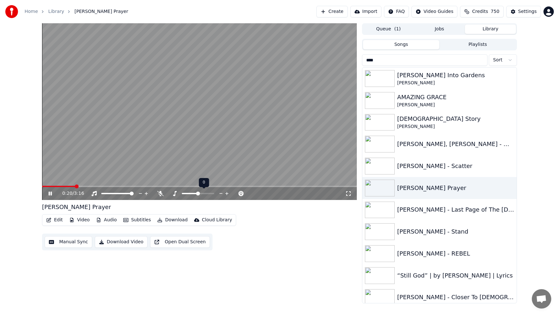
click at [220, 192] on icon at bounding box center [221, 193] width 6 height 6
click at [174, 222] on button "Download" at bounding box center [173, 220] width 36 height 9
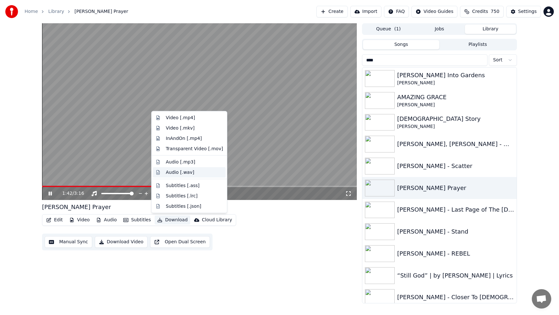
click at [182, 171] on div "Audio [.wav]" at bounding box center [180, 172] width 28 height 6
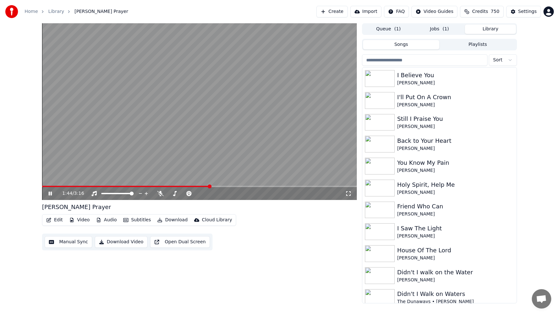
click at [490, 27] on button "Library" at bounding box center [490, 29] width 51 height 9
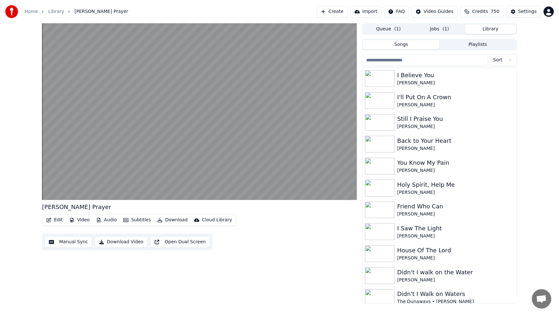
click at [438, 60] on input "search" at bounding box center [424, 60] width 125 height 12
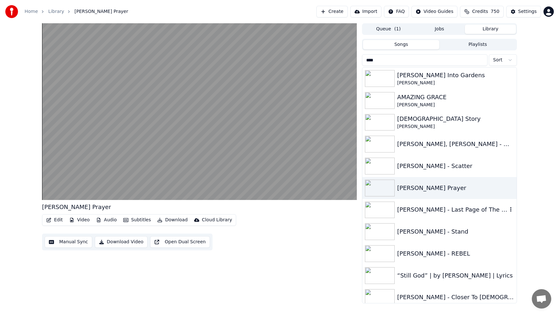
type input "****"
click at [417, 211] on div "[PERSON_NAME] - Last Page of The [DEMOGRAPHIC_DATA] ft. [PERSON_NAME]" at bounding box center [452, 209] width 110 height 9
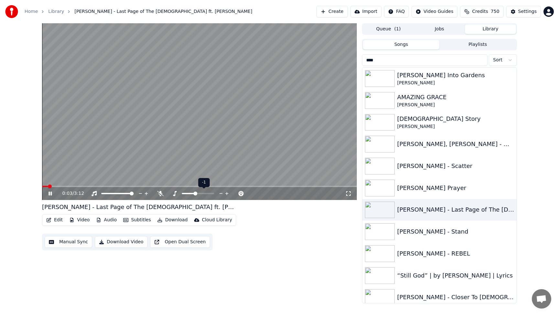
click at [221, 193] on icon at bounding box center [221, 193] width 6 height 6
click at [227, 194] on icon at bounding box center [226, 193] width 3 height 3
click at [241, 95] on video at bounding box center [199, 111] width 315 height 177
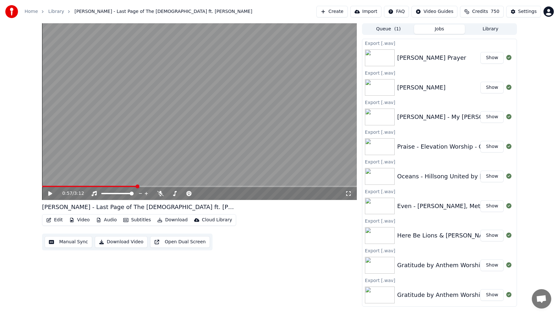
click at [443, 28] on button "Jobs" at bounding box center [439, 29] width 51 height 9
click at [490, 60] on button "Show" at bounding box center [491, 58] width 23 height 12
click at [493, 88] on button "Show" at bounding box center [491, 88] width 23 height 12
click at [485, 31] on button "Library" at bounding box center [490, 29] width 51 height 9
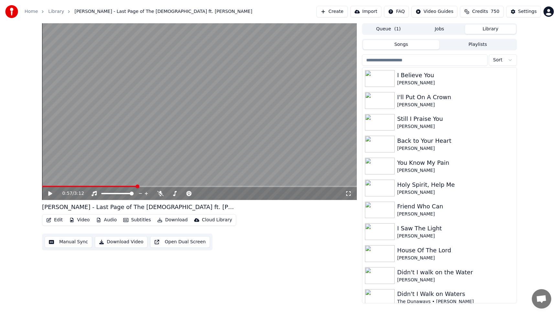
click at [426, 61] on input "search" at bounding box center [424, 60] width 125 height 12
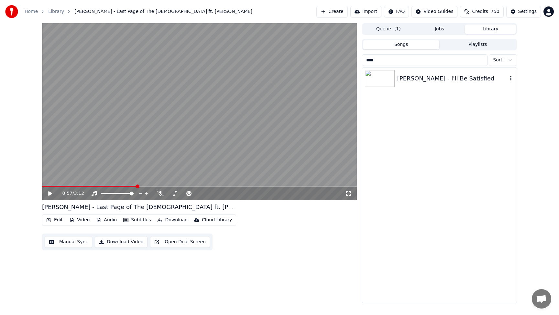
type input "****"
click at [449, 77] on div "[PERSON_NAME] - I'll Be Satisfied" at bounding box center [452, 78] width 110 height 9
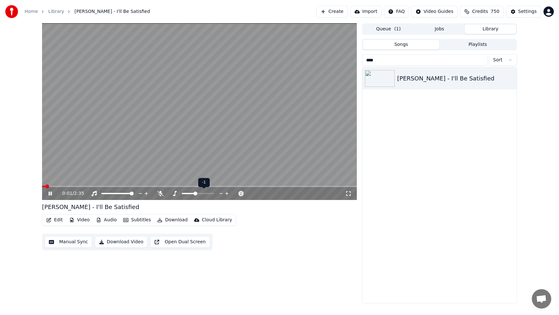
click at [220, 194] on icon at bounding box center [221, 193] width 6 height 6
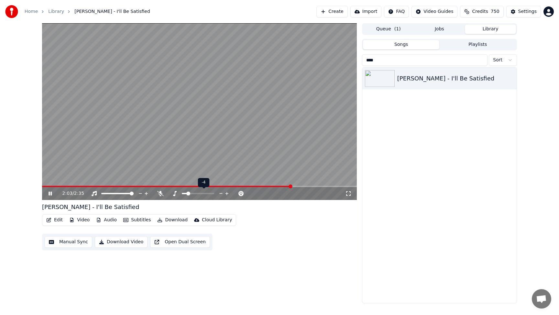
click at [227, 193] on icon at bounding box center [226, 193] width 3 height 3
click at [227, 194] on icon at bounding box center [227, 193] width 6 height 6
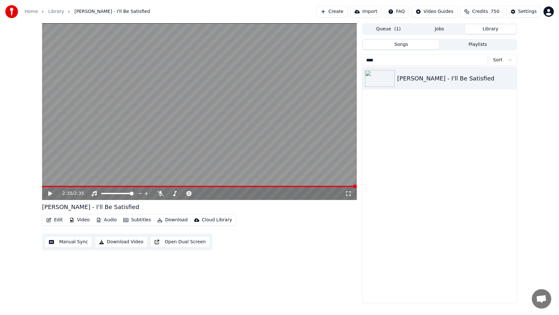
click at [44, 186] on span at bounding box center [199, 186] width 315 height 1
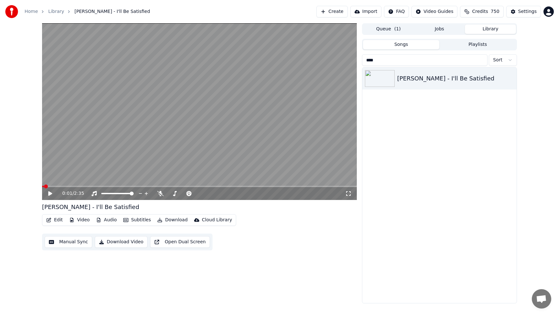
click at [50, 194] on icon at bounding box center [50, 193] width 4 height 5
click at [227, 194] on icon at bounding box center [227, 193] width 6 height 6
click at [221, 191] on icon at bounding box center [221, 193] width 6 height 6
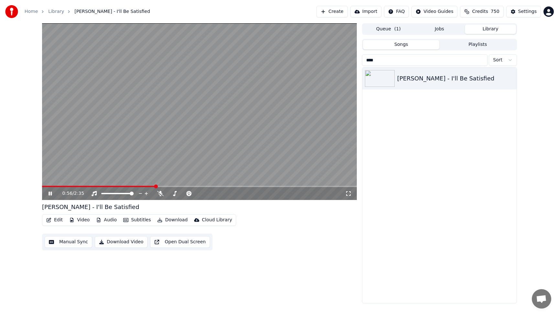
click at [45, 186] on span at bounding box center [99, 186] width 114 height 1
click at [219, 193] on icon at bounding box center [221, 193] width 6 height 6
click at [48, 186] on span at bounding box center [45, 186] width 6 height 1
click at [219, 192] on icon at bounding box center [221, 193] width 6 height 6
click at [46, 187] on span at bounding box center [44, 186] width 4 height 1
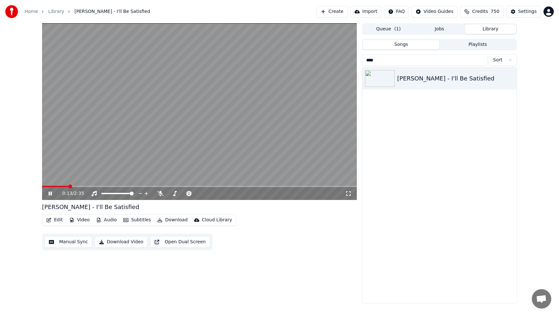
click at [50, 193] on icon at bounding box center [54, 193] width 15 height 5
click at [49, 187] on span at bounding box center [46, 186] width 8 height 1
click at [49, 194] on icon at bounding box center [50, 193] width 4 height 5
click at [227, 194] on icon at bounding box center [226, 193] width 3 height 3
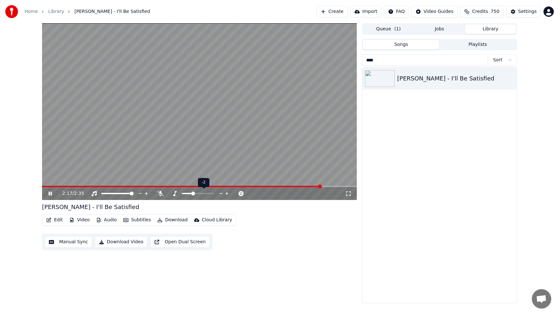
click at [227, 194] on icon at bounding box center [226, 193] width 3 height 3
click at [213, 133] on video at bounding box center [199, 111] width 315 height 177
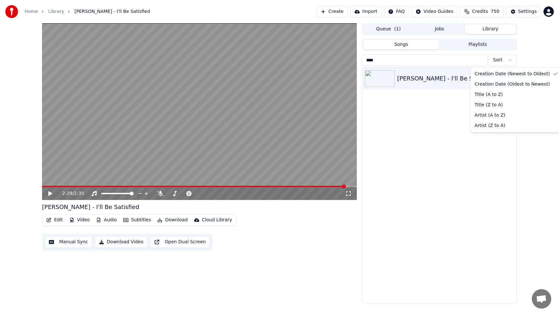
click at [500, 57] on html "Home Library [PERSON_NAME] - I'll Be Satisfied Create Import FAQ Video Guides C…" at bounding box center [279, 157] width 559 height 315
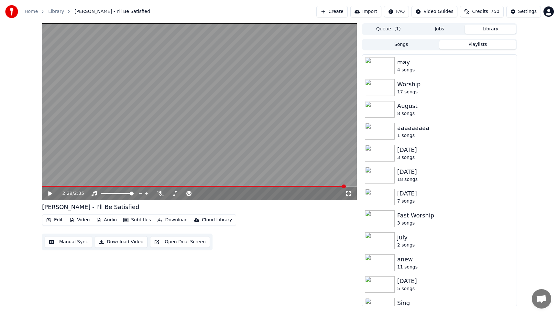
click at [475, 45] on button "Playlists" at bounding box center [477, 44] width 77 height 9
click at [490, 29] on button "Library" at bounding box center [490, 29] width 51 height 9
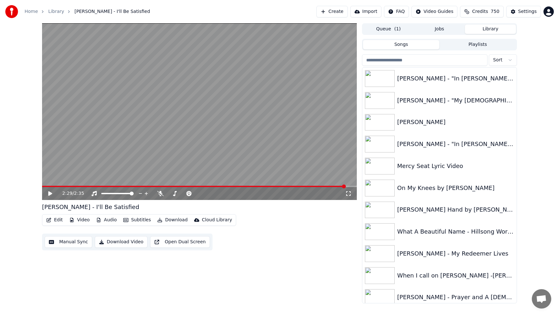
click at [418, 46] on button "Songs" at bounding box center [401, 44] width 77 height 9
click at [426, 275] on div "When I call on [PERSON_NAME] -[PERSON_NAME]" at bounding box center [452, 275] width 110 height 9
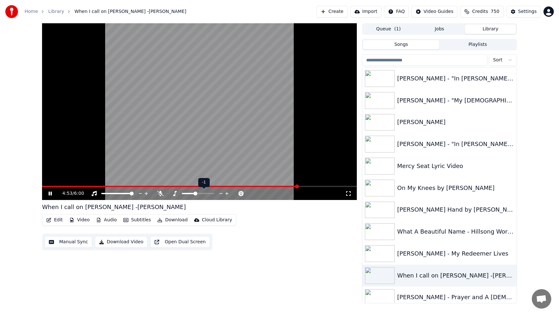
click at [219, 192] on icon at bounding box center [221, 193] width 6 height 6
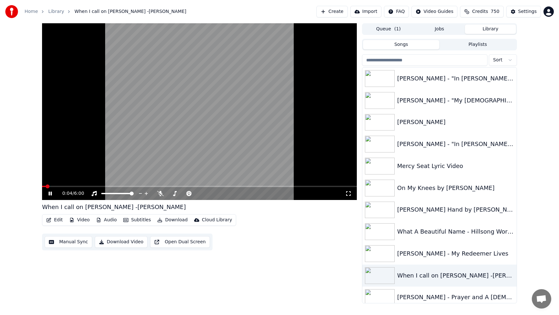
click at [45, 186] on span at bounding box center [44, 186] width 4 height 1
click at [136, 147] on video at bounding box center [199, 111] width 315 height 177
click at [227, 193] on icon at bounding box center [226, 193] width 3 height 3
click at [43, 186] on span at bounding box center [63, 186] width 43 height 1
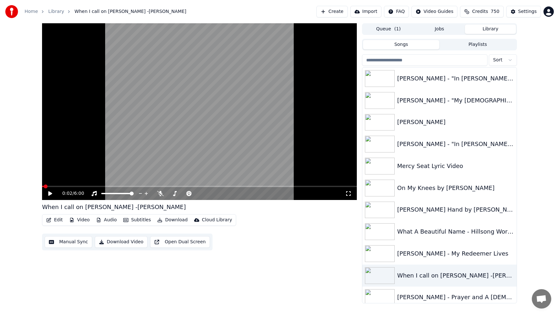
click at [51, 194] on icon at bounding box center [50, 193] width 4 height 5
click at [225, 193] on icon at bounding box center [227, 193] width 6 height 6
click at [220, 194] on icon at bounding box center [221, 193] width 6 height 6
click at [169, 223] on button "Download" at bounding box center [173, 220] width 36 height 9
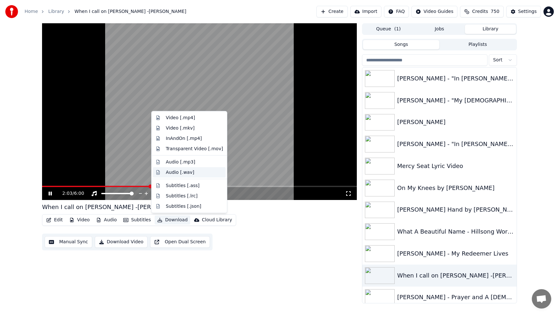
click at [176, 173] on div "Audio [.wav]" at bounding box center [180, 172] width 28 height 6
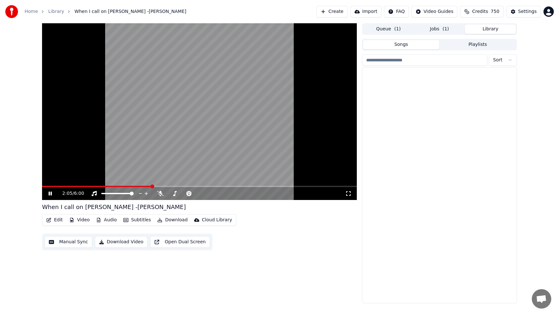
click at [486, 28] on button "Library" at bounding box center [490, 29] width 51 height 9
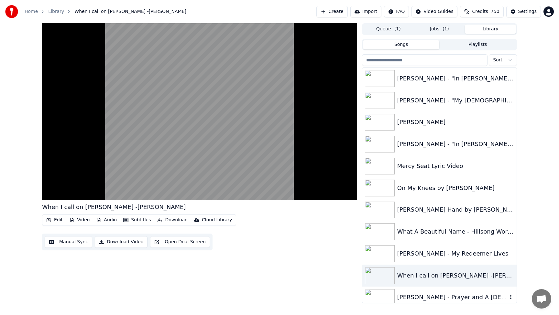
click at [434, 300] on div "[PERSON_NAME] - Prayer and A [DEMOGRAPHIC_DATA]" at bounding box center [452, 297] width 110 height 9
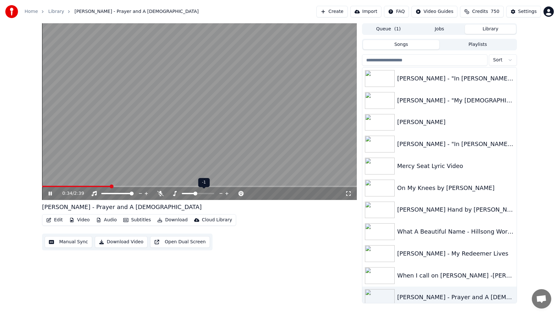
click at [220, 193] on icon at bounding box center [221, 193] width 6 height 6
click at [226, 192] on icon at bounding box center [227, 193] width 6 height 6
click at [234, 132] on video at bounding box center [199, 111] width 315 height 177
click at [481, 299] on div "[PERSON_NAME] - Prayer and A [DEMOGRAPHIC_DATA]" at bounding box center [452, 297] width 110 height 9
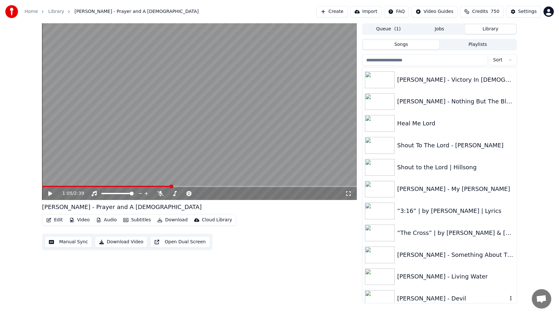
scroll to position [298, 0]
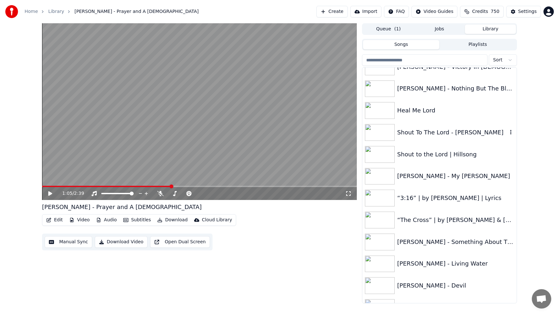
click at [409, 134] on div "Shout To The Lord - [PERSON_NAME]" at bounding box center [452, 132] width 110 height 9
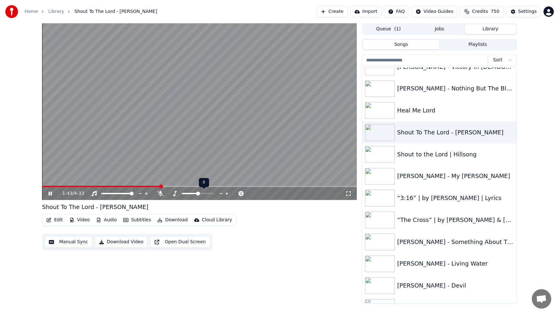
click at [220, 195] on icon at bounding box center [221, 193] width 6 height 6
click at [203, 69] on video at bounding box center [199, 111] width 315 height 177
